Goal: Information Seeking & Learning: Stay updated

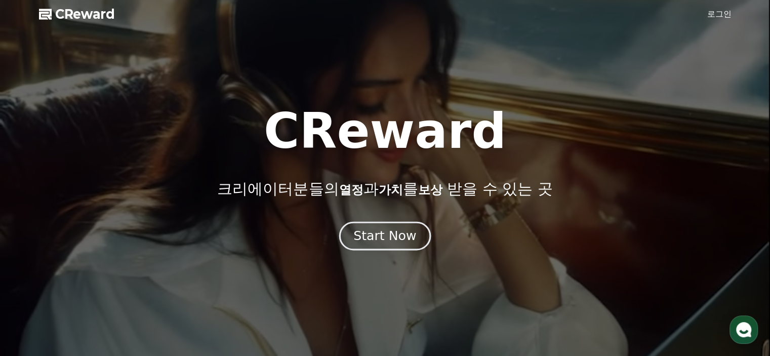
click at [386, 239] on div "Start Now" at bounding box center [384, 235] width 63 height 17
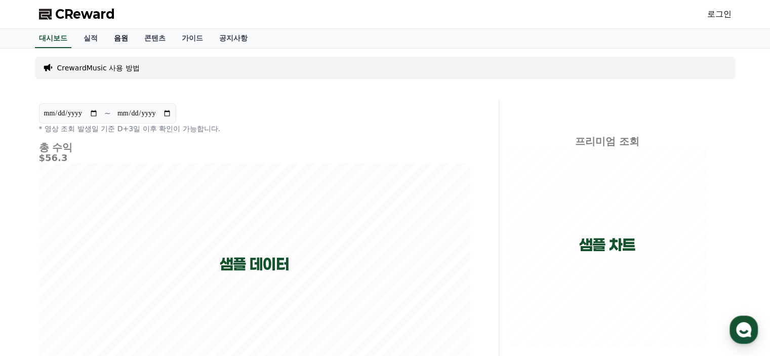
click at [124, 36] on link "음원" at bounding box center [121, 38] width 30 height 19
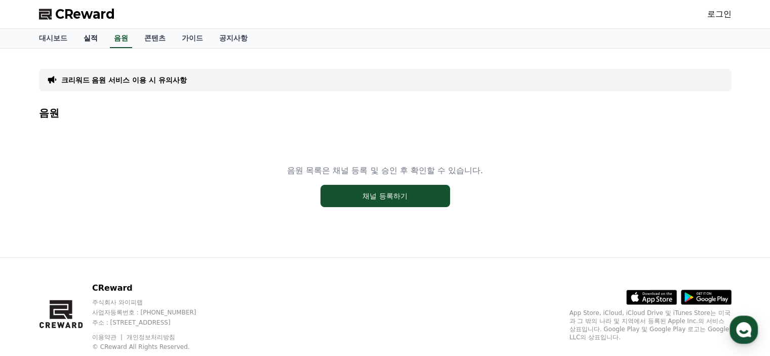
click at [97, 36] on link "실적" at bounding box center [90, 38] width 30 height 19
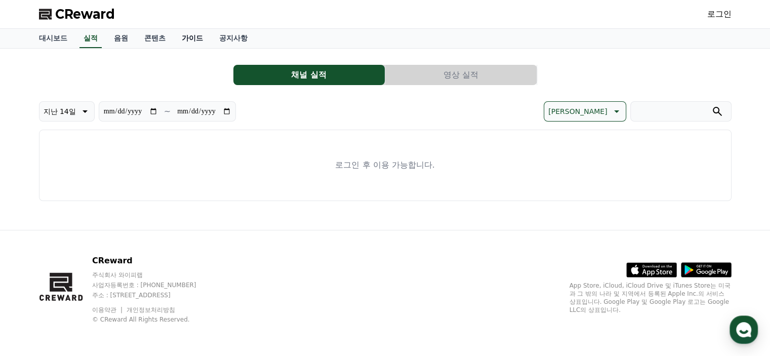
click at [197, 37] on link "가이드" at bounding box center [192, 38] width 37 height 19
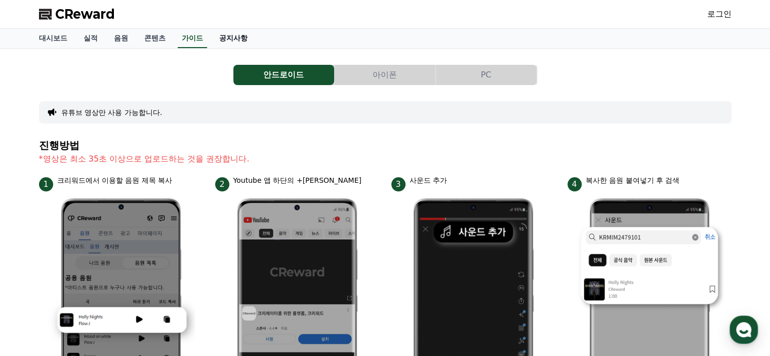
click at [225, 37] on link "공지사항" at bounding box center [233, 38] width 45 height 19
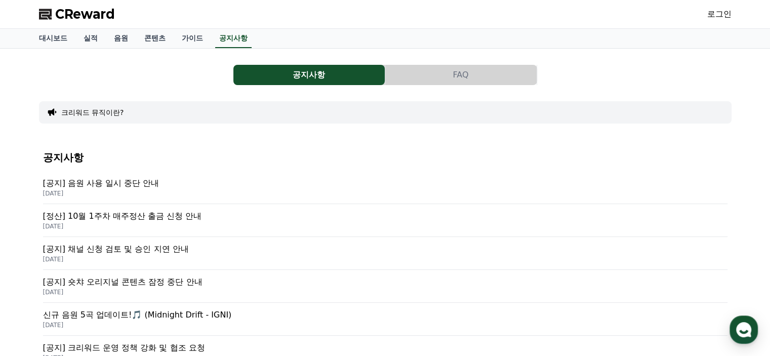
click at [124, 188] on p "[공지] 음원 사용 일시 중단 안내" at bounding box center [385, 183] width 684 height 12
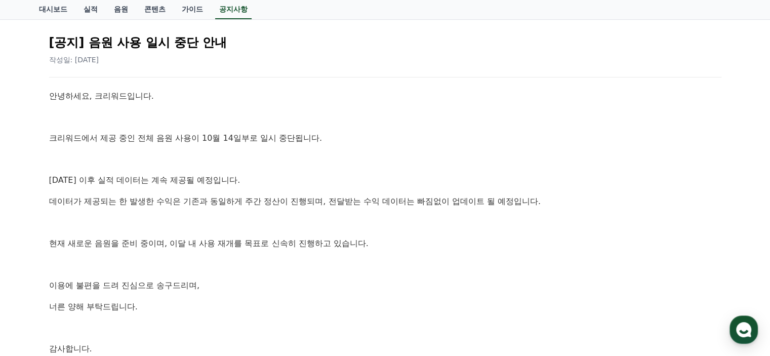
scroll to position [101, 0]
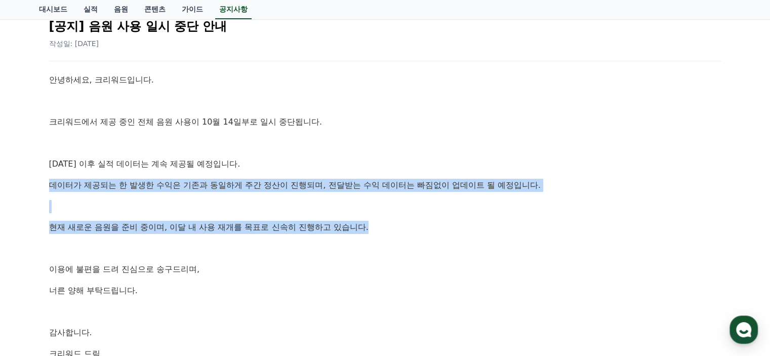
drag, startPoint x: 54, startPoint y: 186, endPoint x: 424, endPoint y: 232, distance: 373.4
click at [424, 232] on div "안녕하세요, 크리워드입니다. 크리워드에서 제공 중인 전체 음원 사용이 10월 14일부로 일시 중단됩니다. [DATE] 이후 실적 데이터는 계속…" at bounding box center [385, 216] width 672 height 287
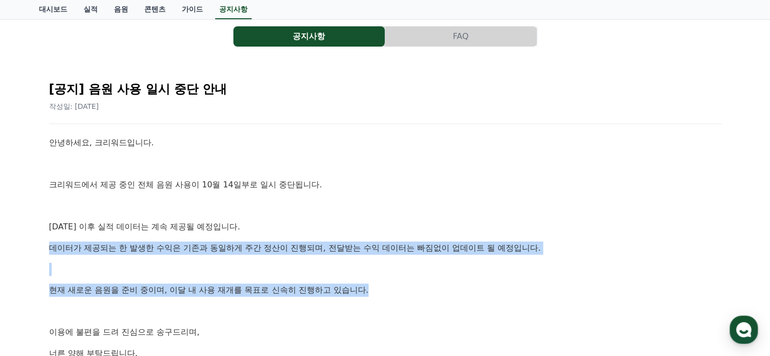
scroll to position [0, 0]
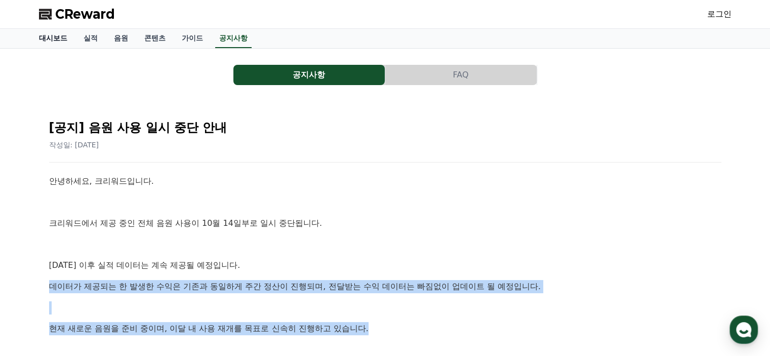
click at [55, 38] on link "대시보드" at bounding box center [53, 38] width 45 height 19
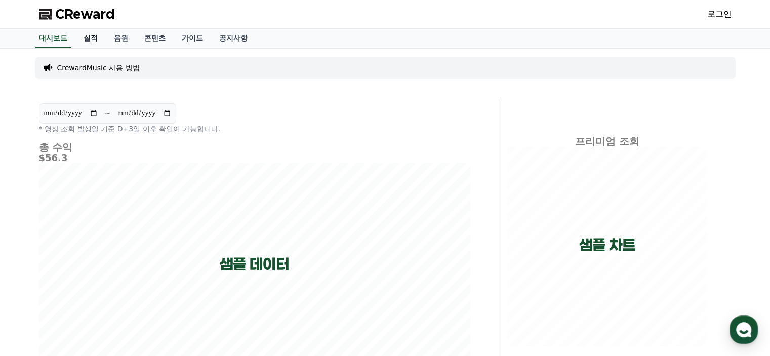
click at [87, 40] on link "실적" at bounding box center [90, 38] width 30 height 19
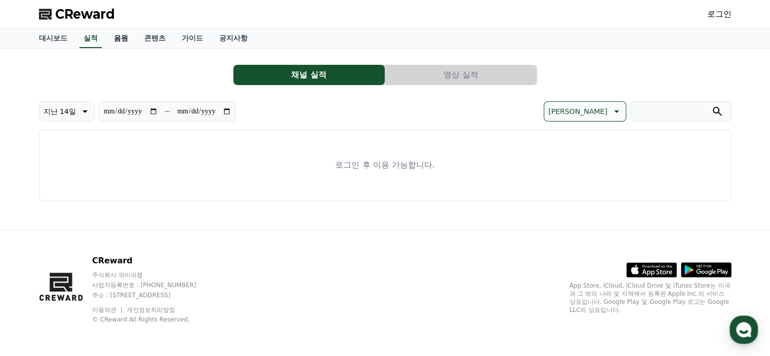
click at [119, 37] on link "음원" at bounding box center [121, 38] width 30 height 19
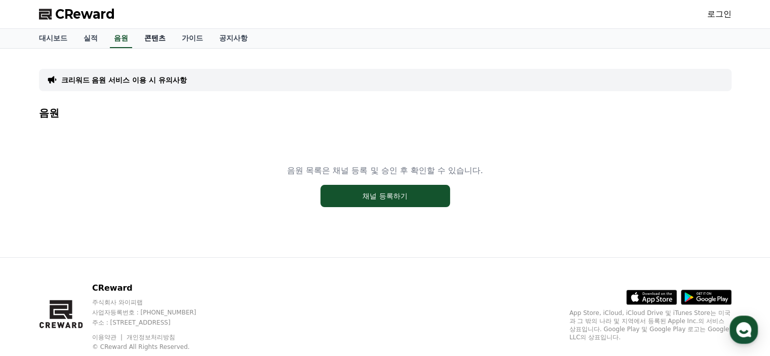
click at [151, 37] on link "콘텐츠" at bounding box center [154, 38] width 37 height 19
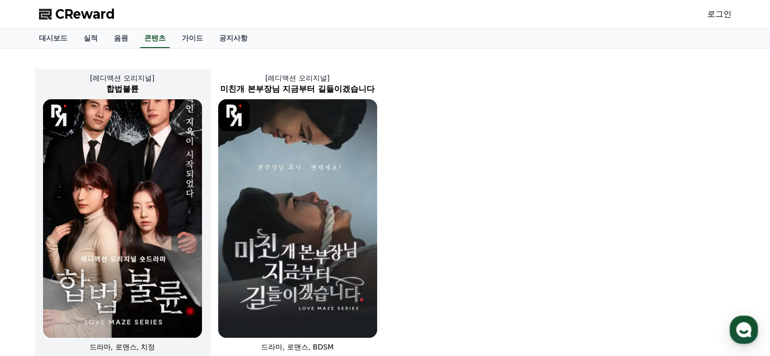
click at [125, 155] on img at bounding box center [122, 218] width 159 height 238
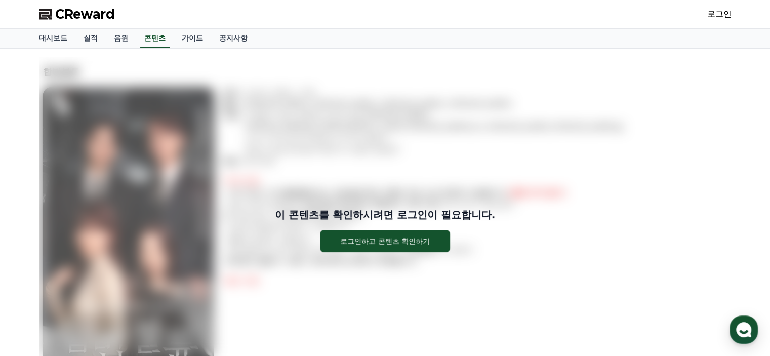
drag, startPoint x: 57, startPoint y: 85, endPoint x: 40, endPoint y: 95, distance: 19.1
click at [57, 85] on div "이 콘텐츠를 확인하시려면 로그인이 필요합니다. 로그인하고 콘텐츠 확인하기" at bounding box center [385, 230] width 692 height 346
